Goal: Transaction & Acquisition: Purchase product/service

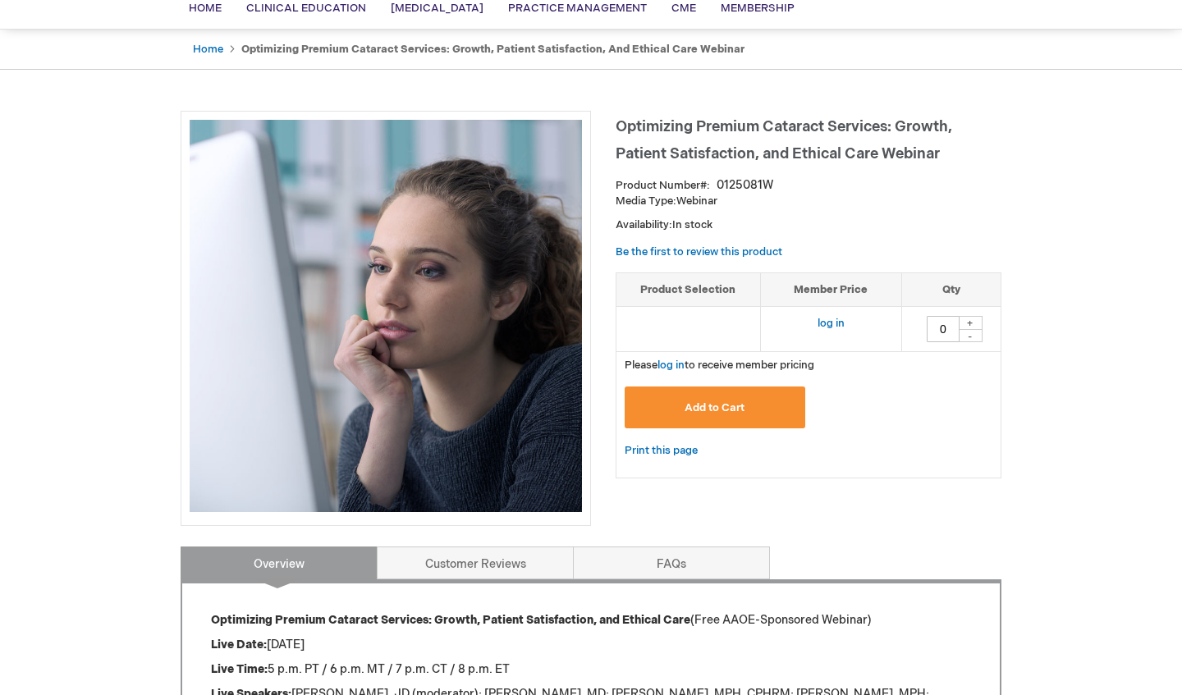
scroll to position [133, 0]
click at [717, 397] on button "Add to Cart" at bounding box center [715, 407] width 181 height 42
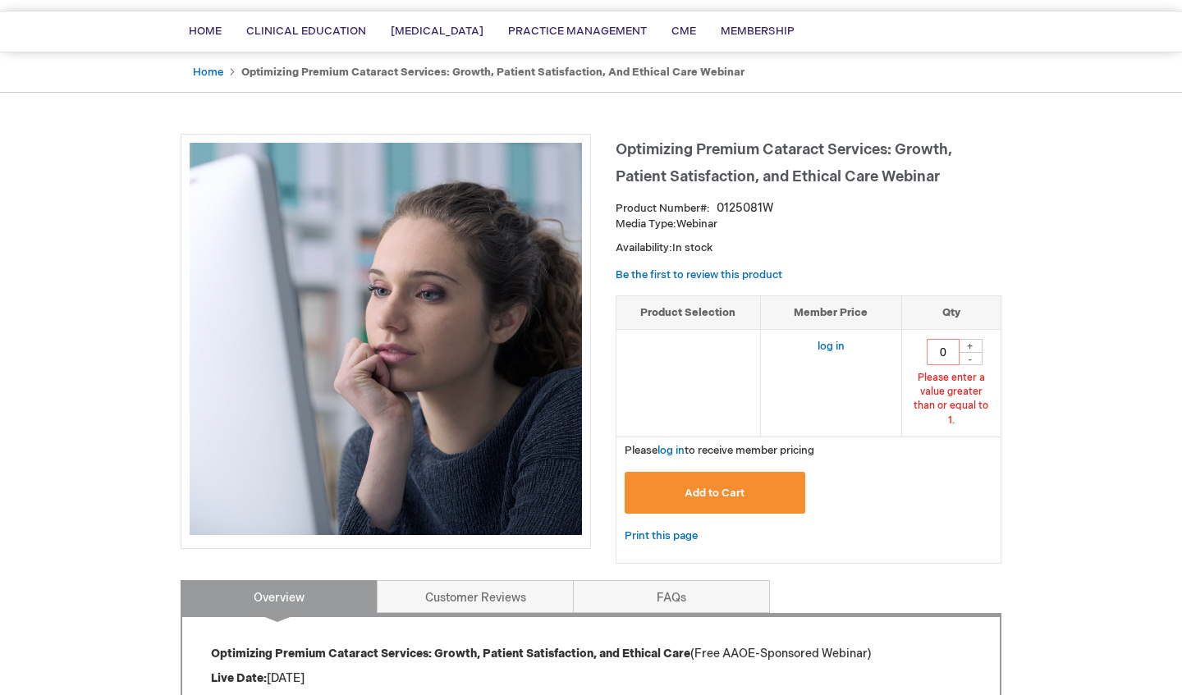
scroll to position [98, 0]
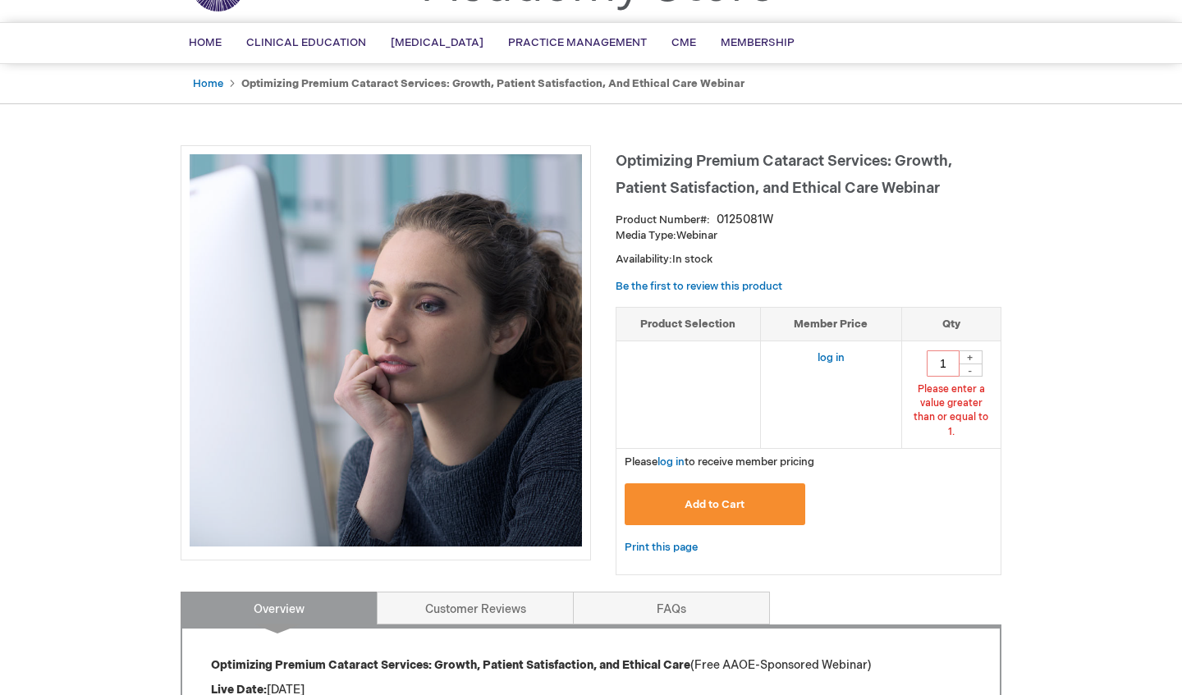
type input "1"
click at [670, 498] on button "Add to Cart" at bounding box center [715, 504] width 181 height 42
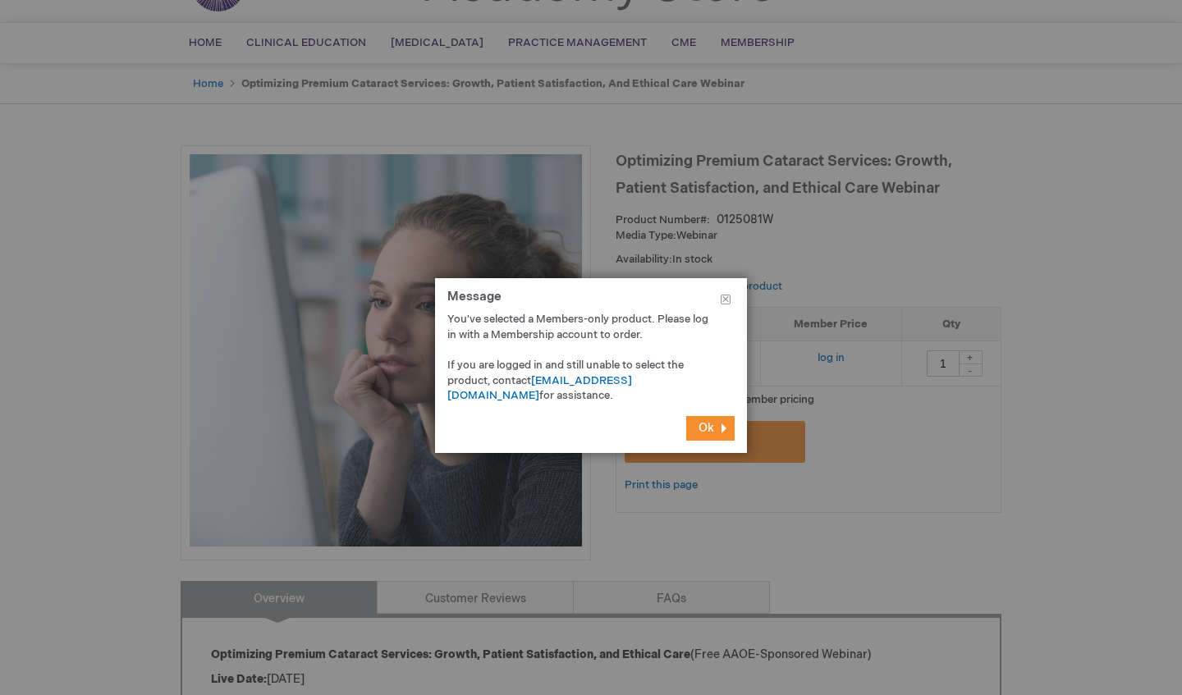
click at [704, 427] on span "Ok" at bounding box center [706, 428] width 16 height 14
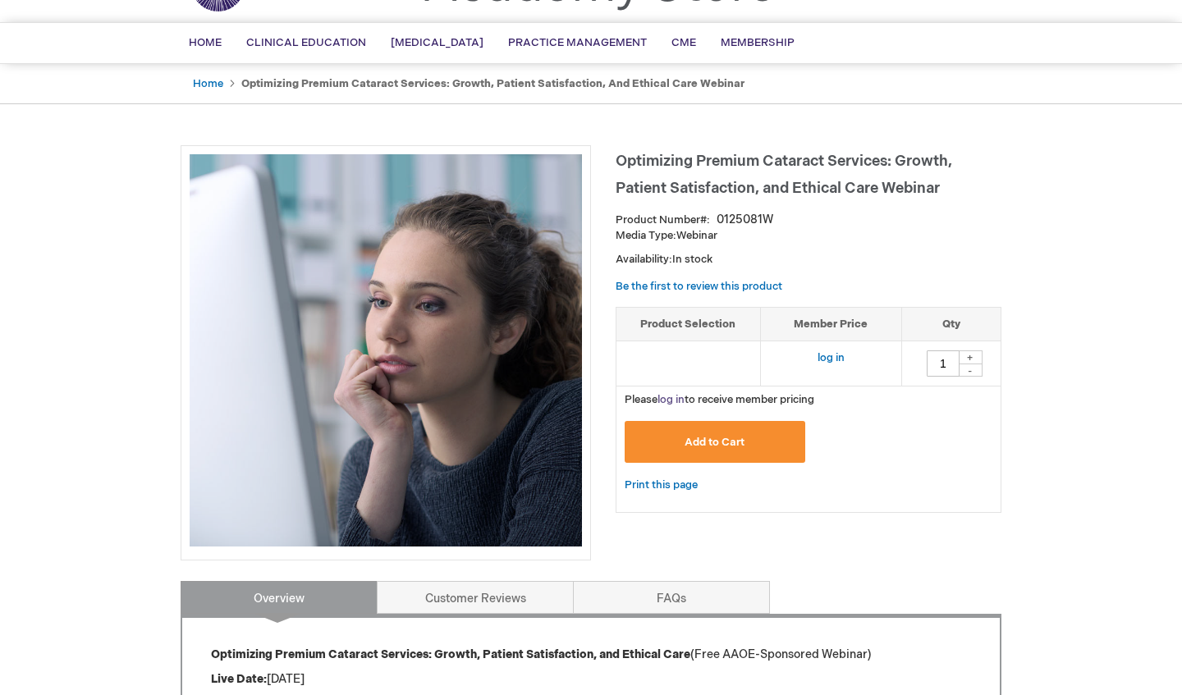
click at [671, 403] on link "log in" at bounding box center [670, 399] width 27 height 13
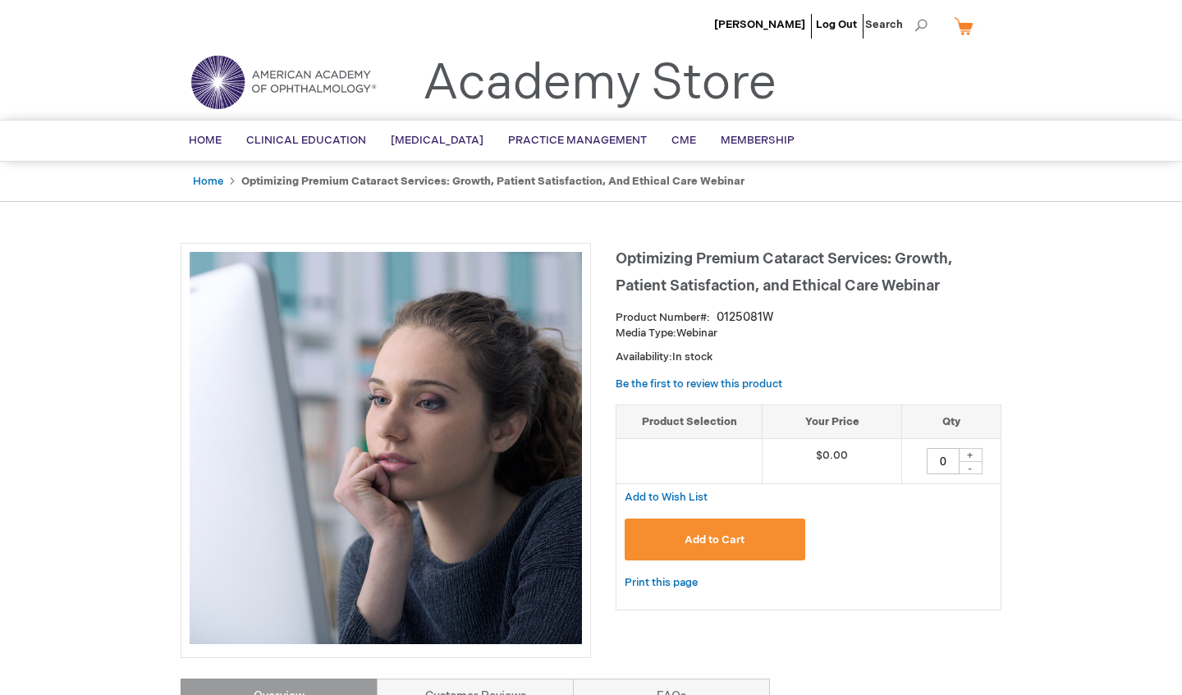
click at [968, 454] on div "+" at bounding box center [970, 455] width 25 height 14
type input "1"
click at [733, 544] on span "Add to Cart" at bounding box center [715, 539] width 60 height 13
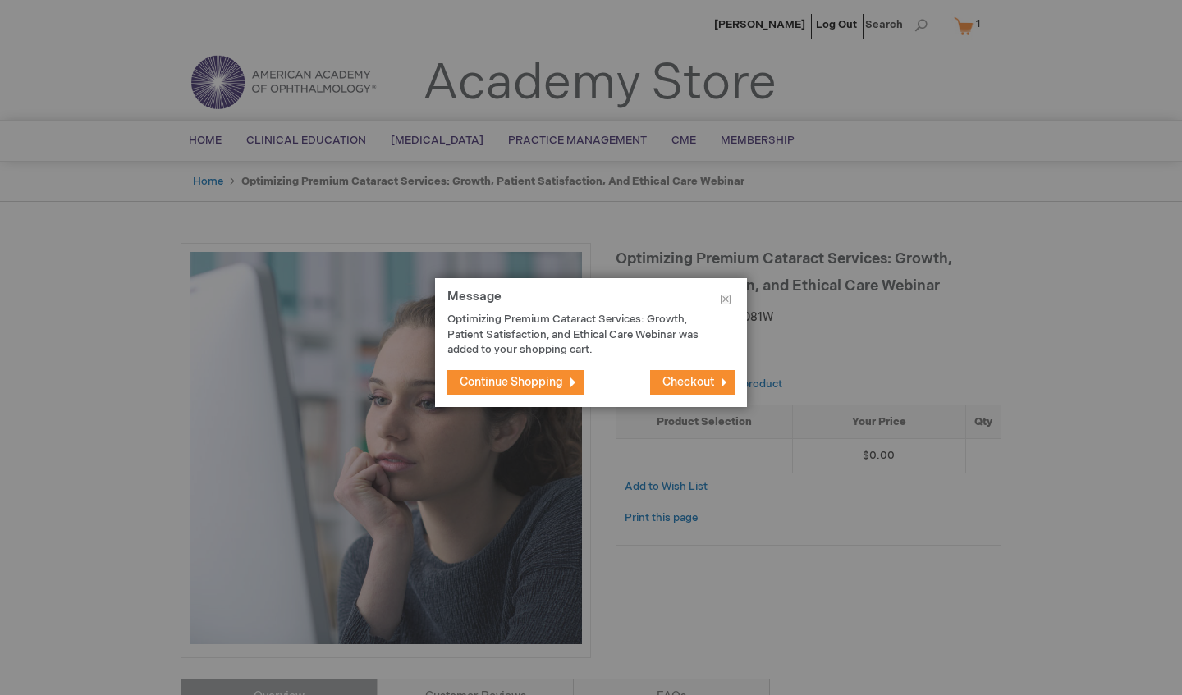
click at [703, 383] on span "Checkout" at bounding box center [688, 382] width 52 height 14
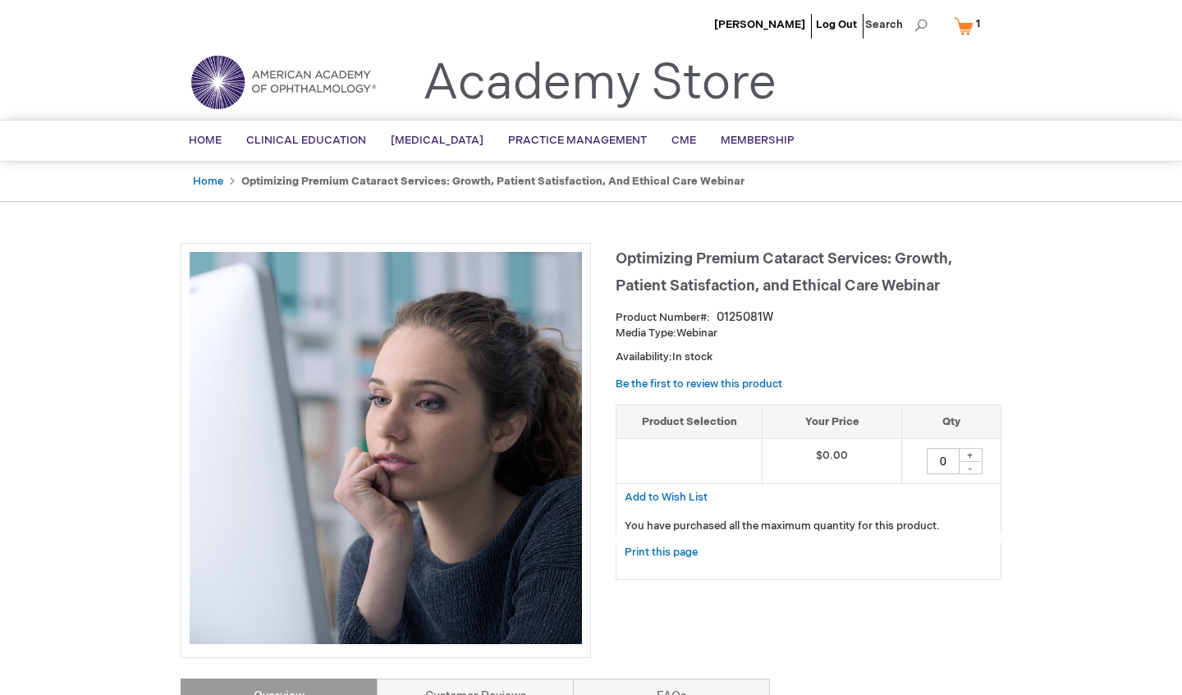
click at [717, 23] on link "My Cart 1 1 items" at bounding box center [970, 25] width 40 height 29
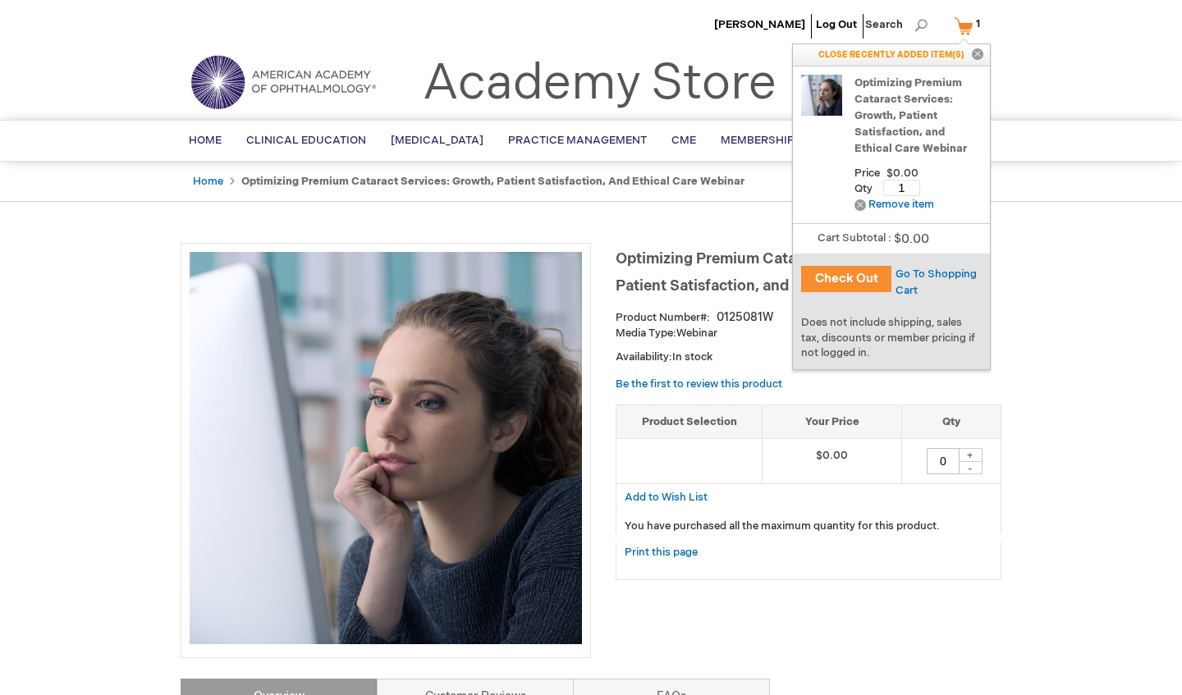
click at [717, 276] on button "Check Out" at bounding box center [846, 279] width 90 height 26
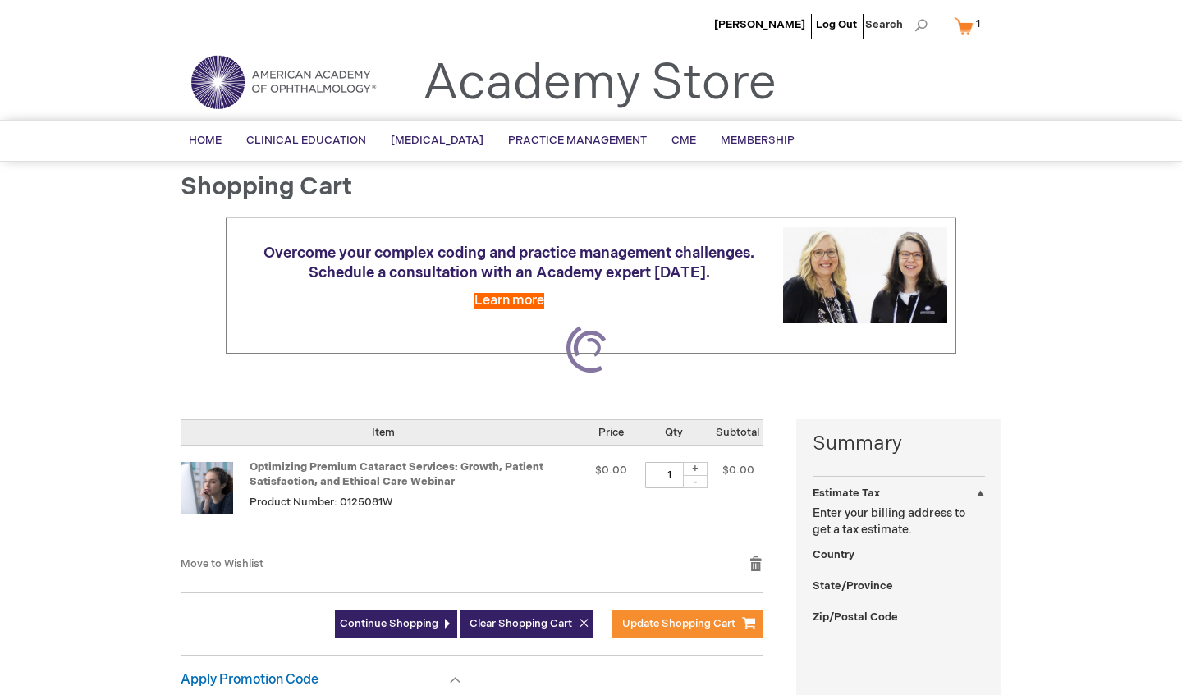
select select "US"
select select "12"
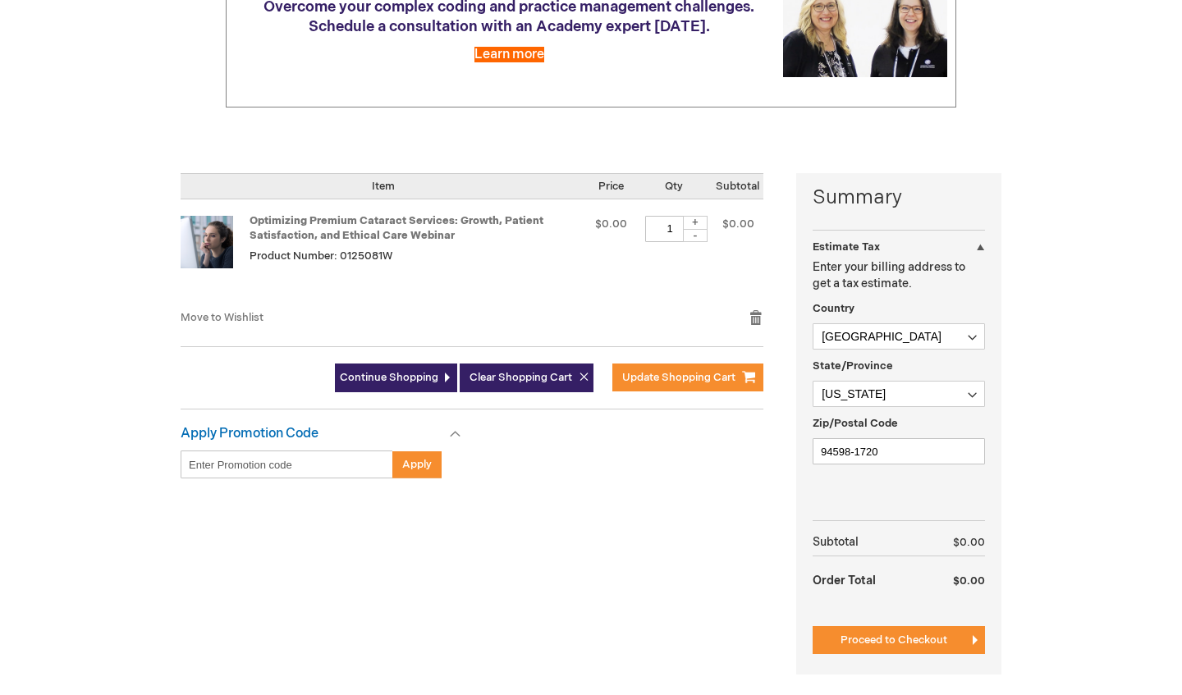
scroll to position [264, 0]
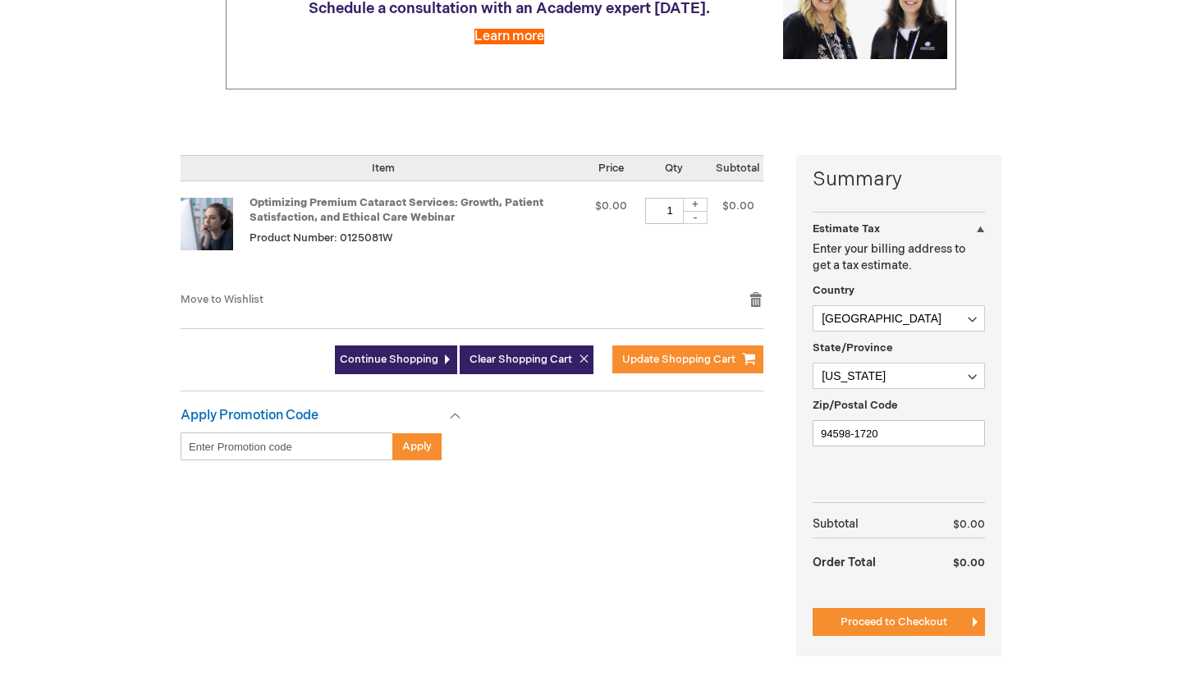
click at [887, 612] on div "Summary Estimate Tax Estimate Tax Enter your billing address to get a tax estim…" at bounding box center [898, 405] width 205 height 501
click at [892, 616] on span "Proceed to Checkout" at bounding box center [893, 622] width 107 height 13
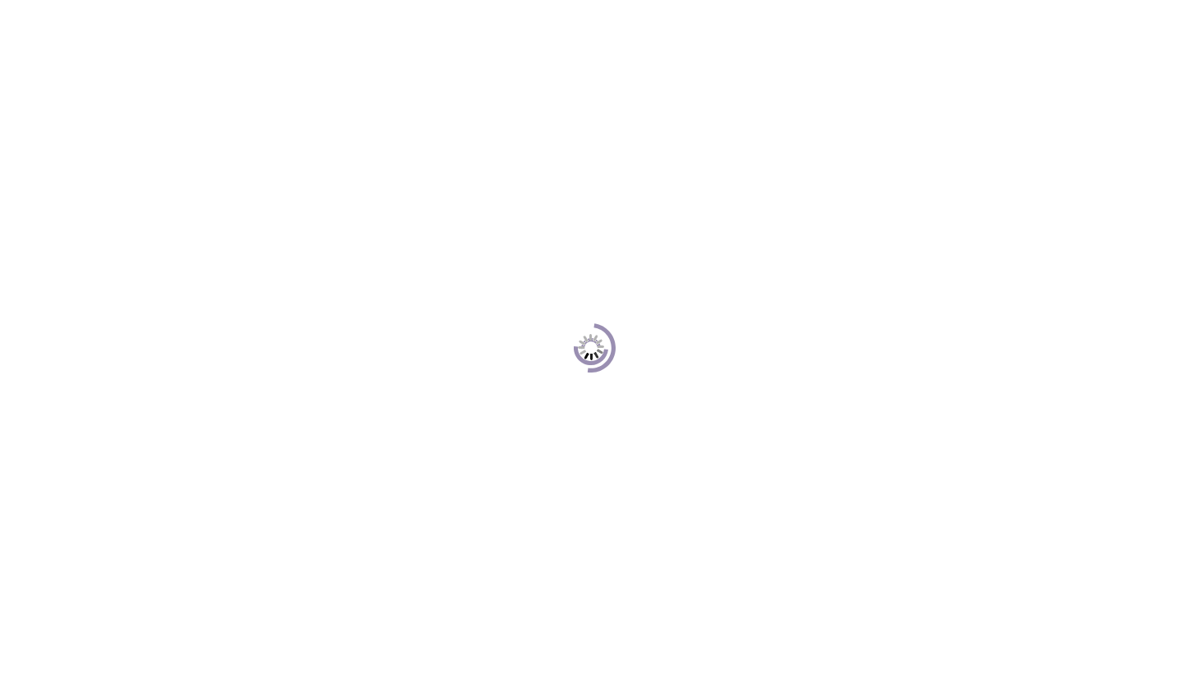
scroll to position [224, 0]
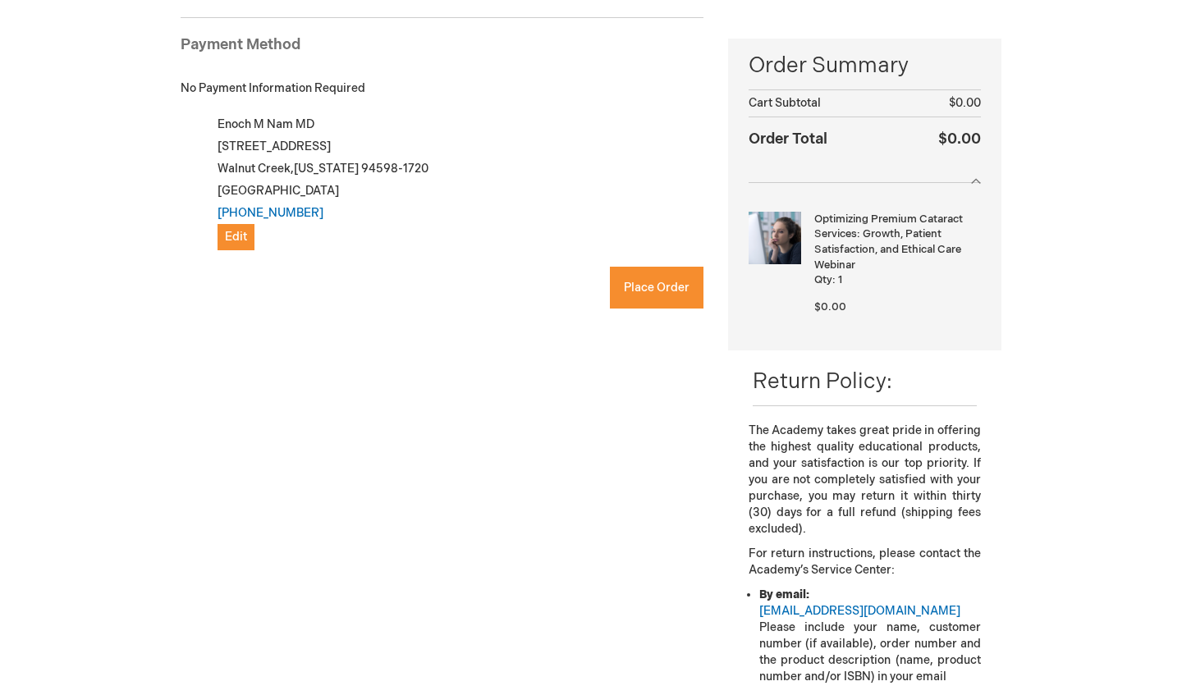
checkbox input "true"
click at [648, 292] on span "Place Order" at bounding box center [657, 288] width 66 height 14
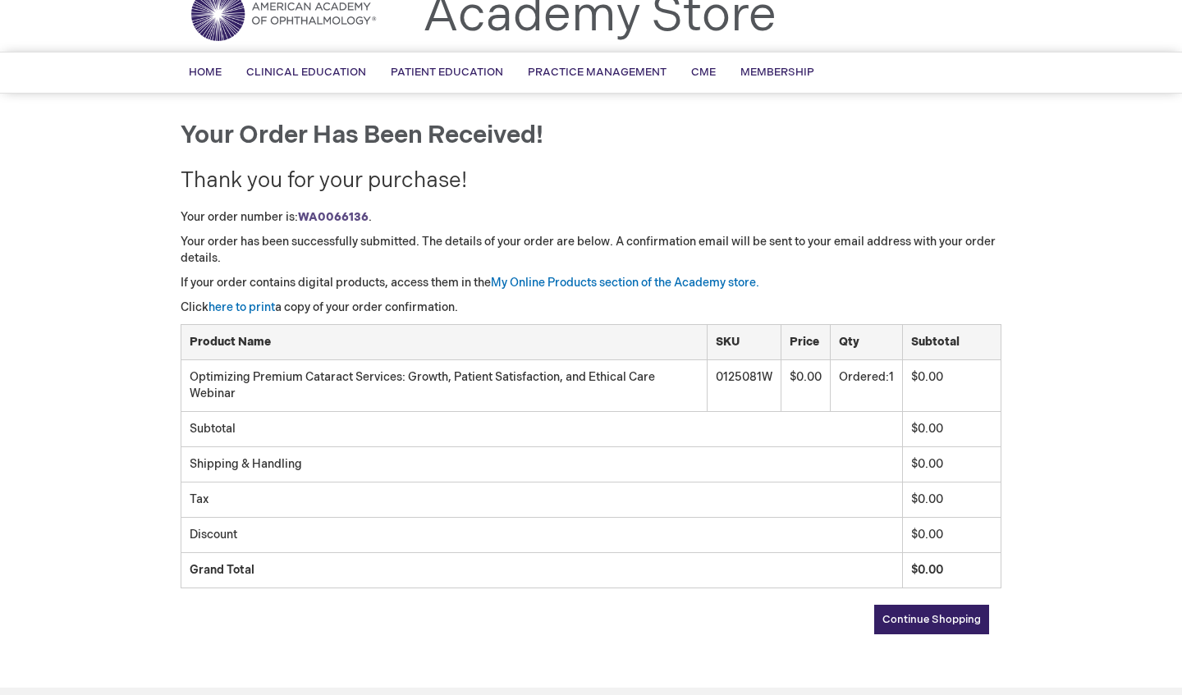
scroll to position [72, 0]
